Goal: Find specific page/section: Find specific page/section

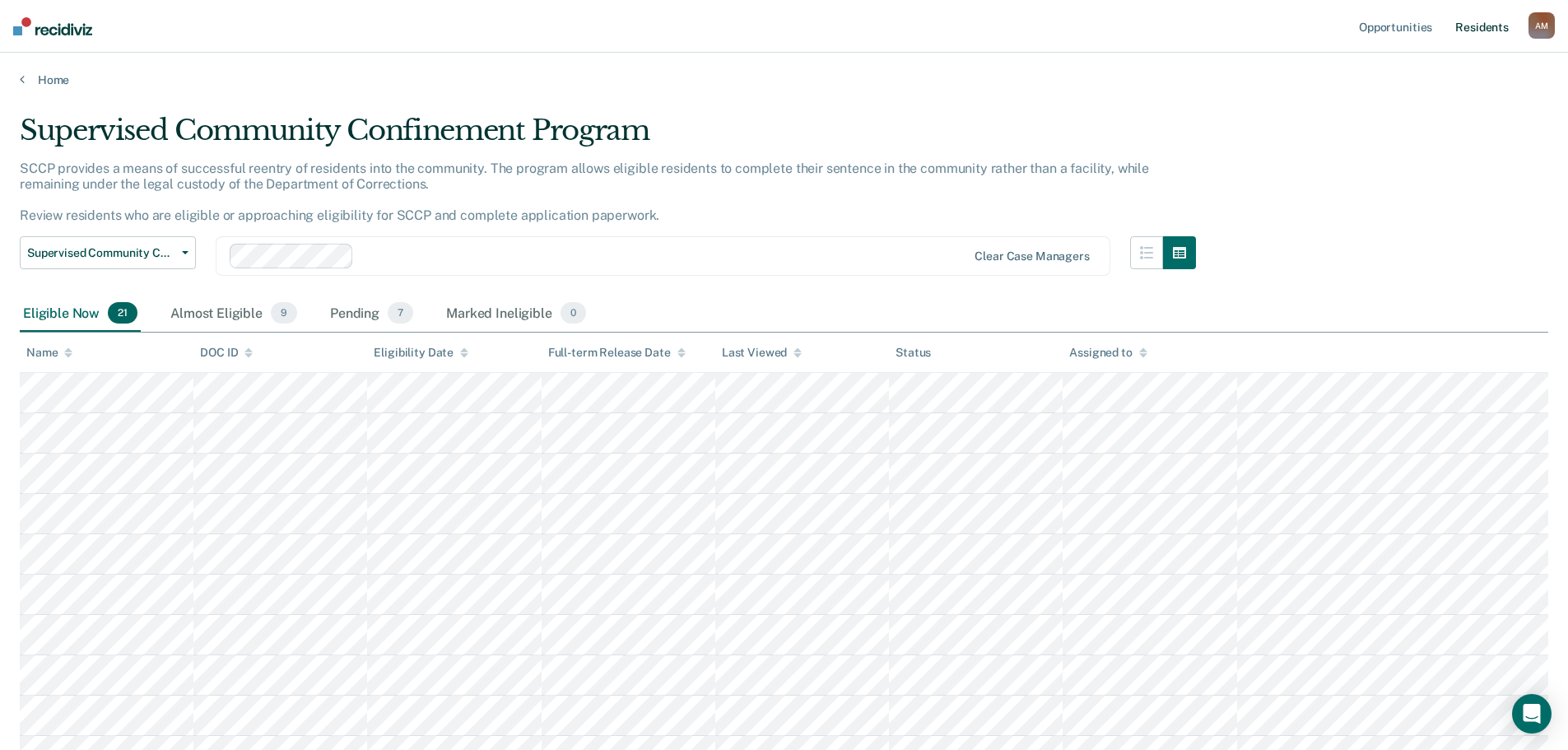
click at [1462, 29] on link "Resident s" at bounding box center [1482, 26] width 60 height 53
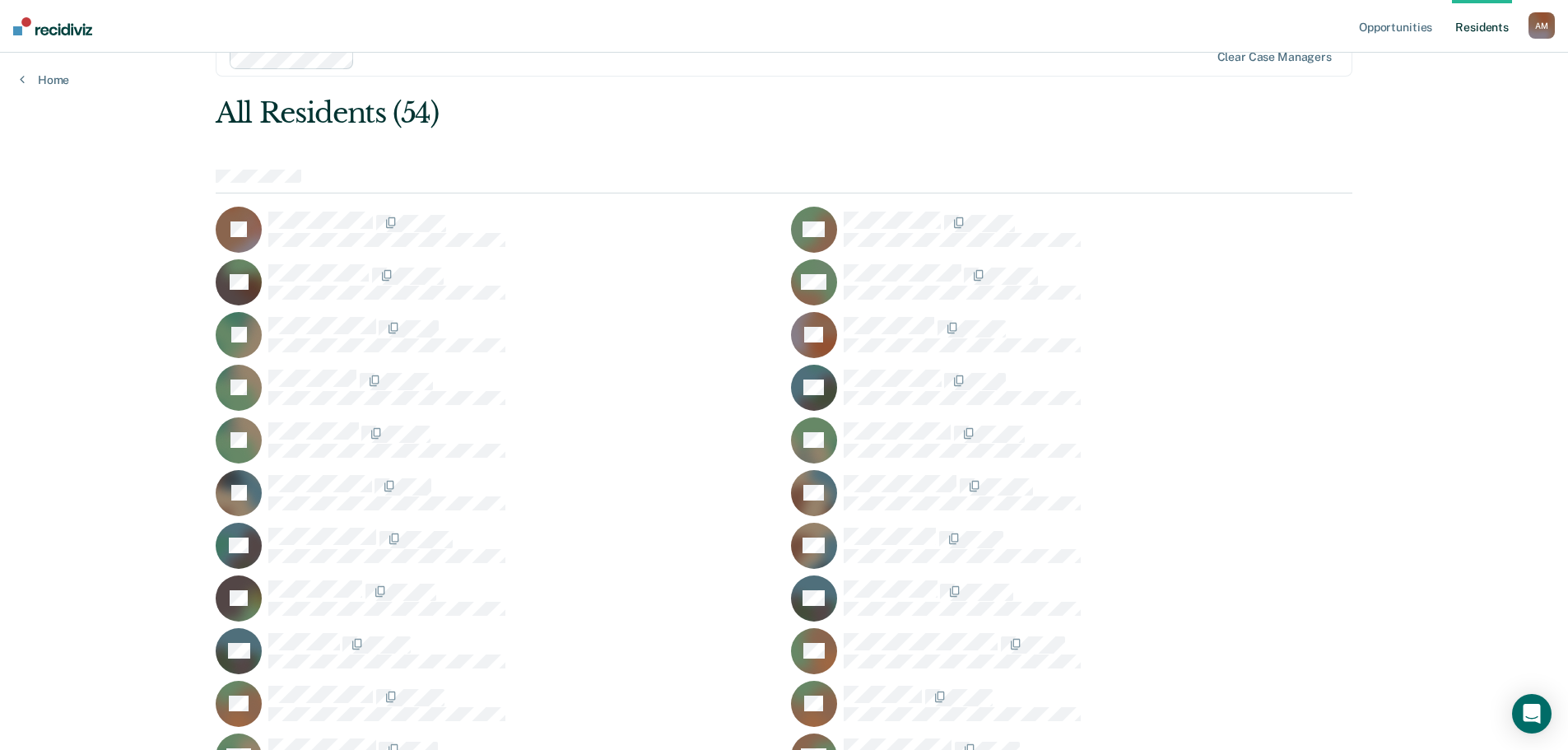
scroll to position [83, 0]
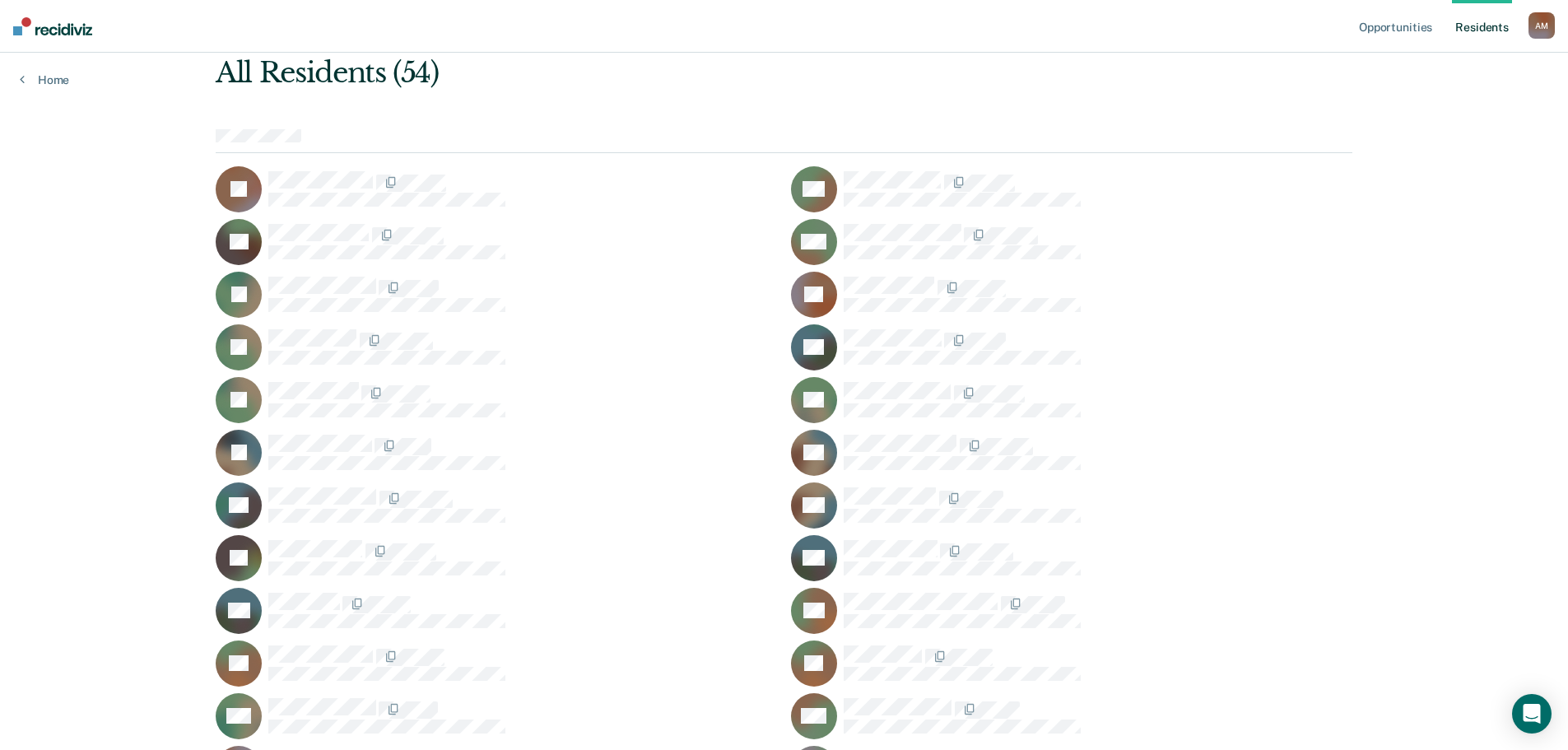
click at [1467, 30] on link "Resident s" at bounding box center [1482, 26] width 60 height 53
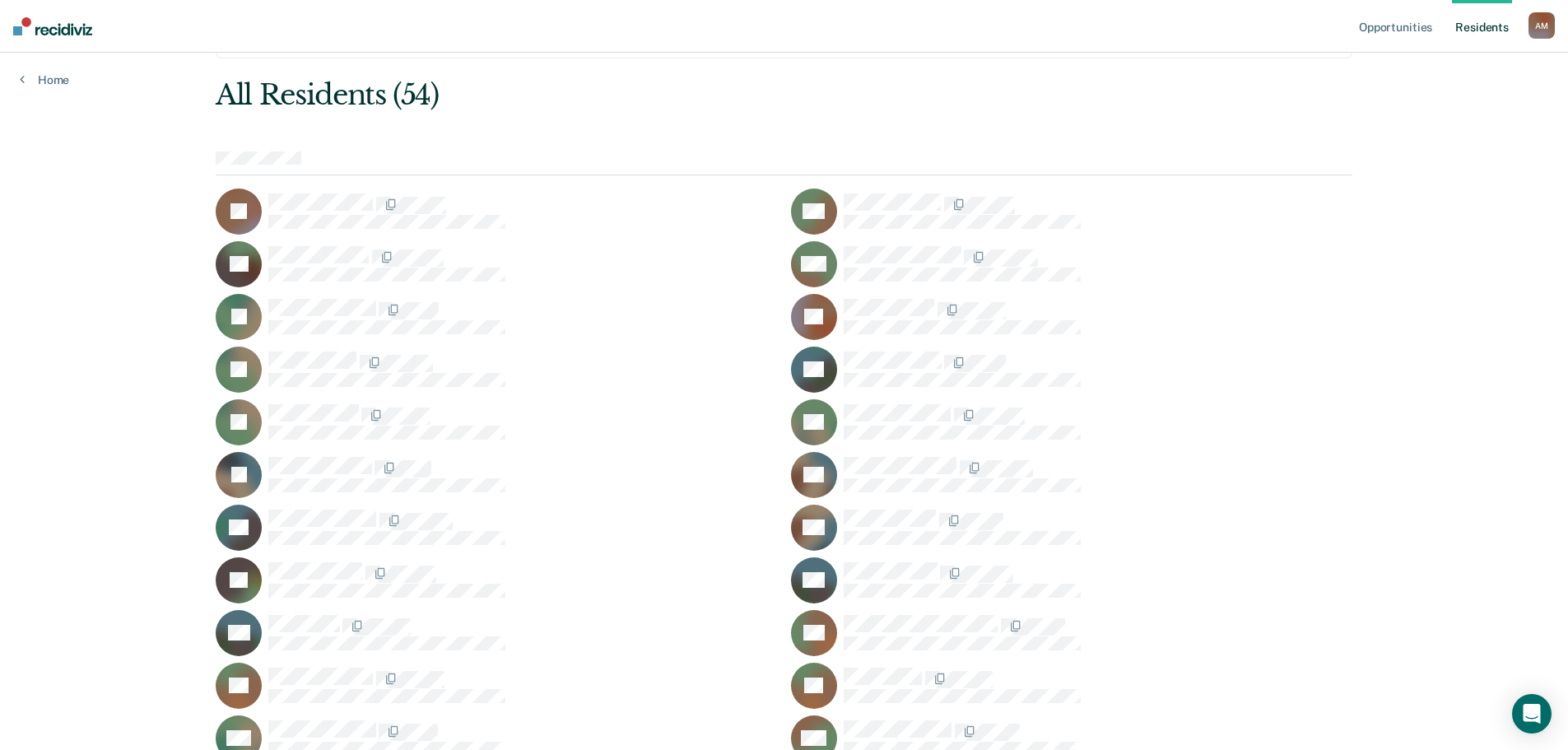
scroll to position [0, 0]
